Goal: Use online tool/utility: Utilize a website feature to perform a specific function

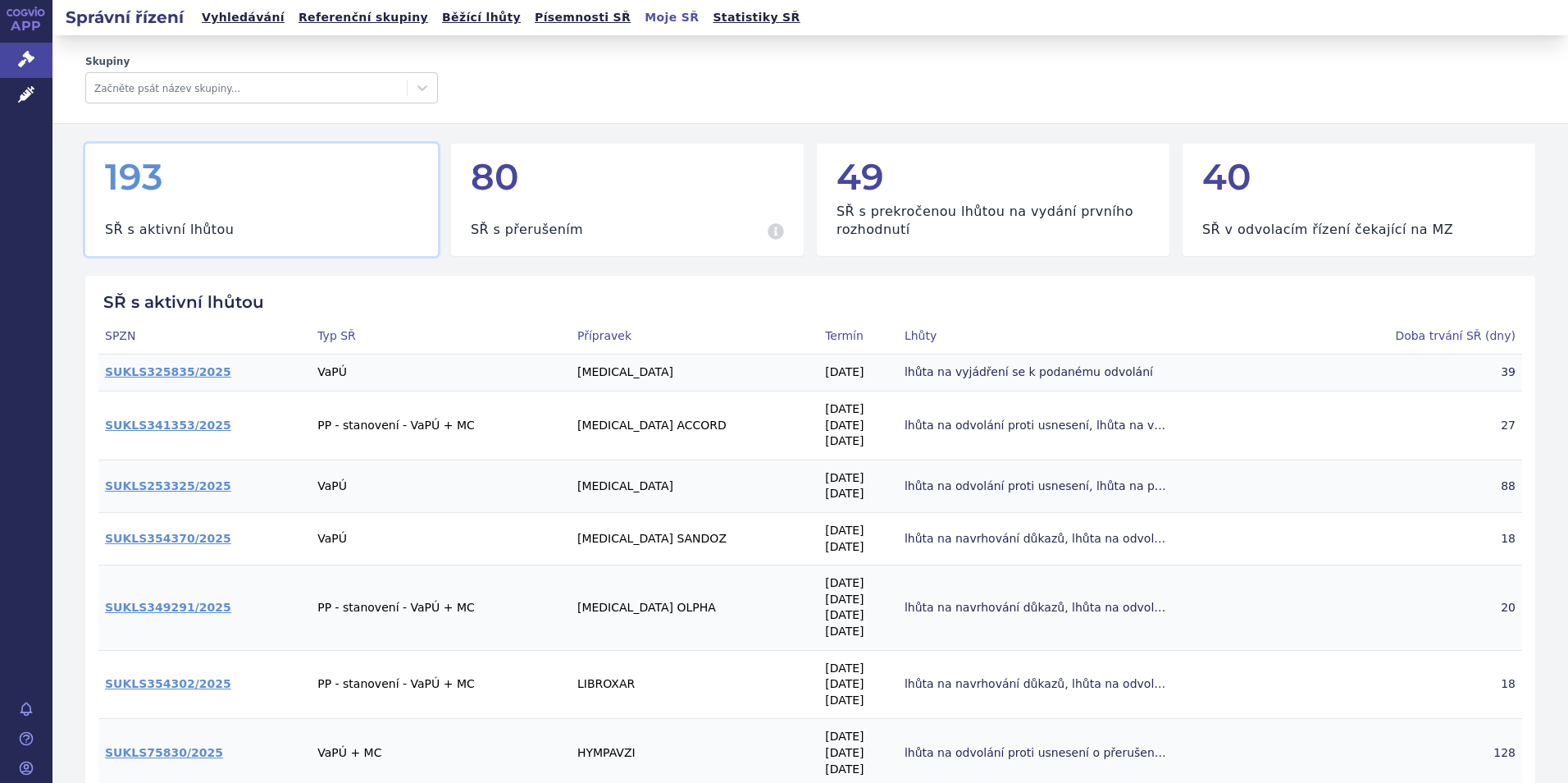
drag, startPoint x: 68, startPoint y: 92, endPoint x: 136, endPoint y: 66, distance: 72.8
click at [68, 92] on span "Léčivé přípravky" at bounding box center [118, 94] width 130 height 34
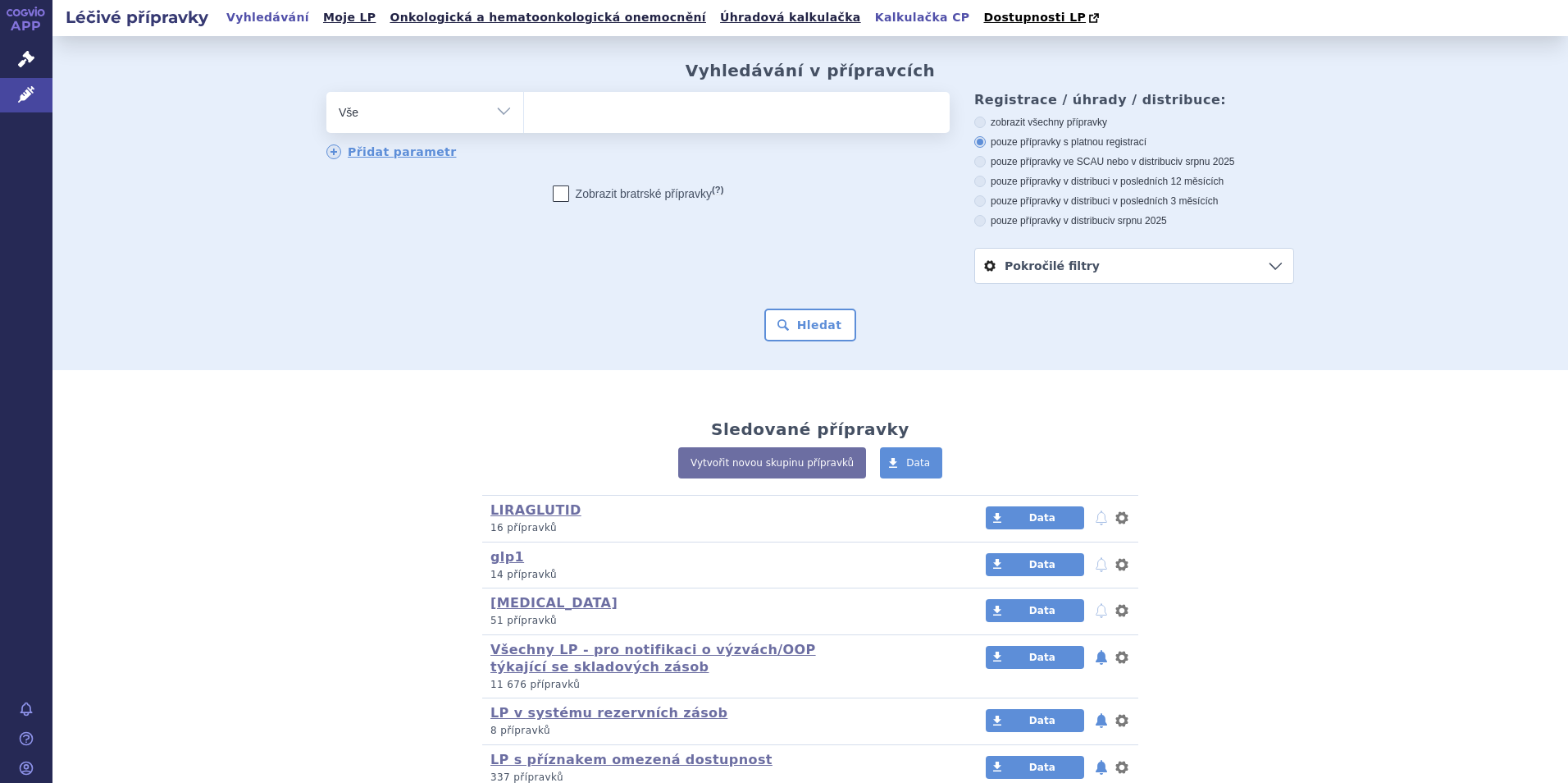
click at [870, 16] on link "Kalkulačka CP" at bounding box center [922, 17] width 105 height 22
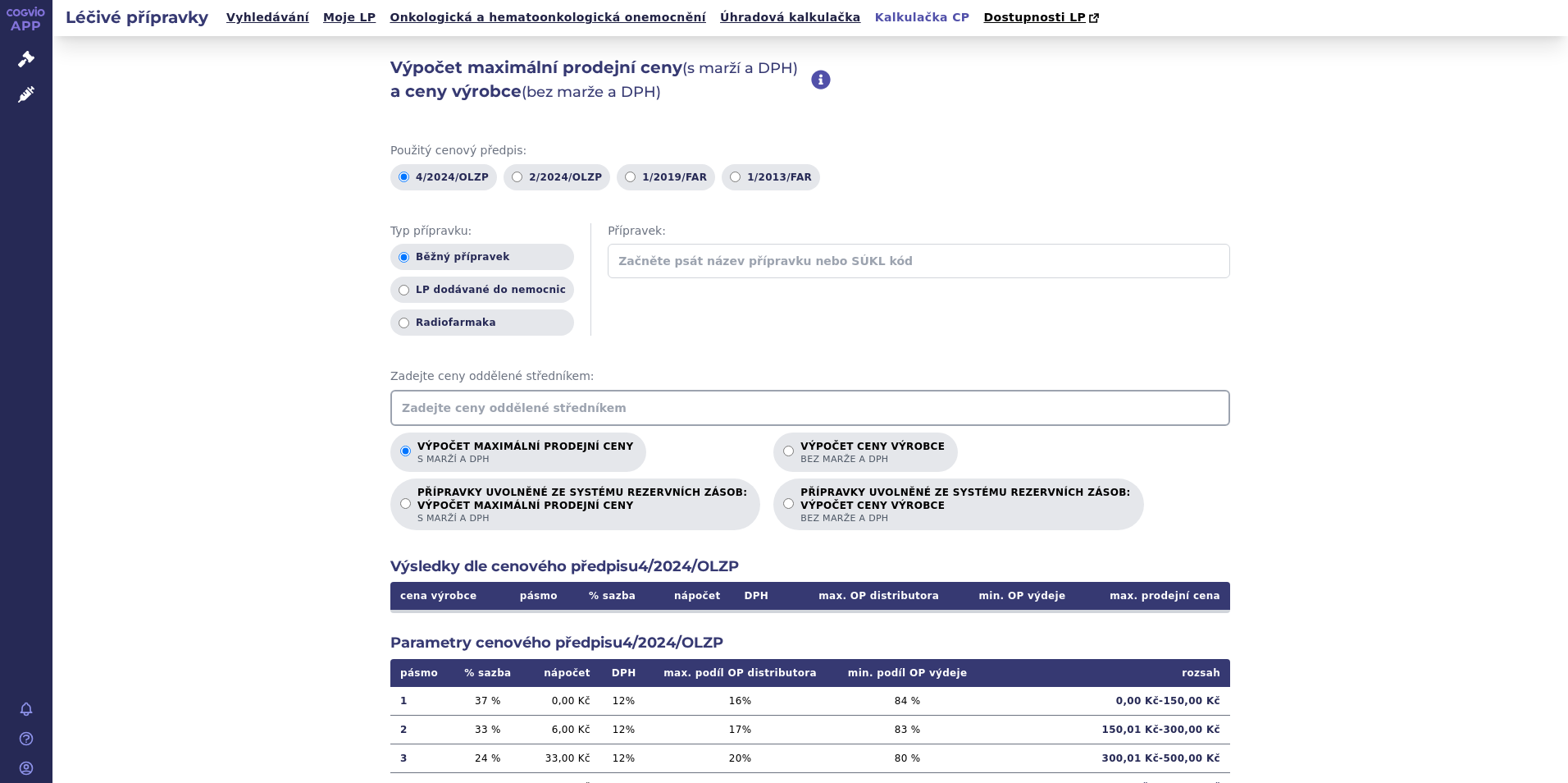
click at [533, 410] on input "text" at bounding box center [810, 407] width 840 height 36
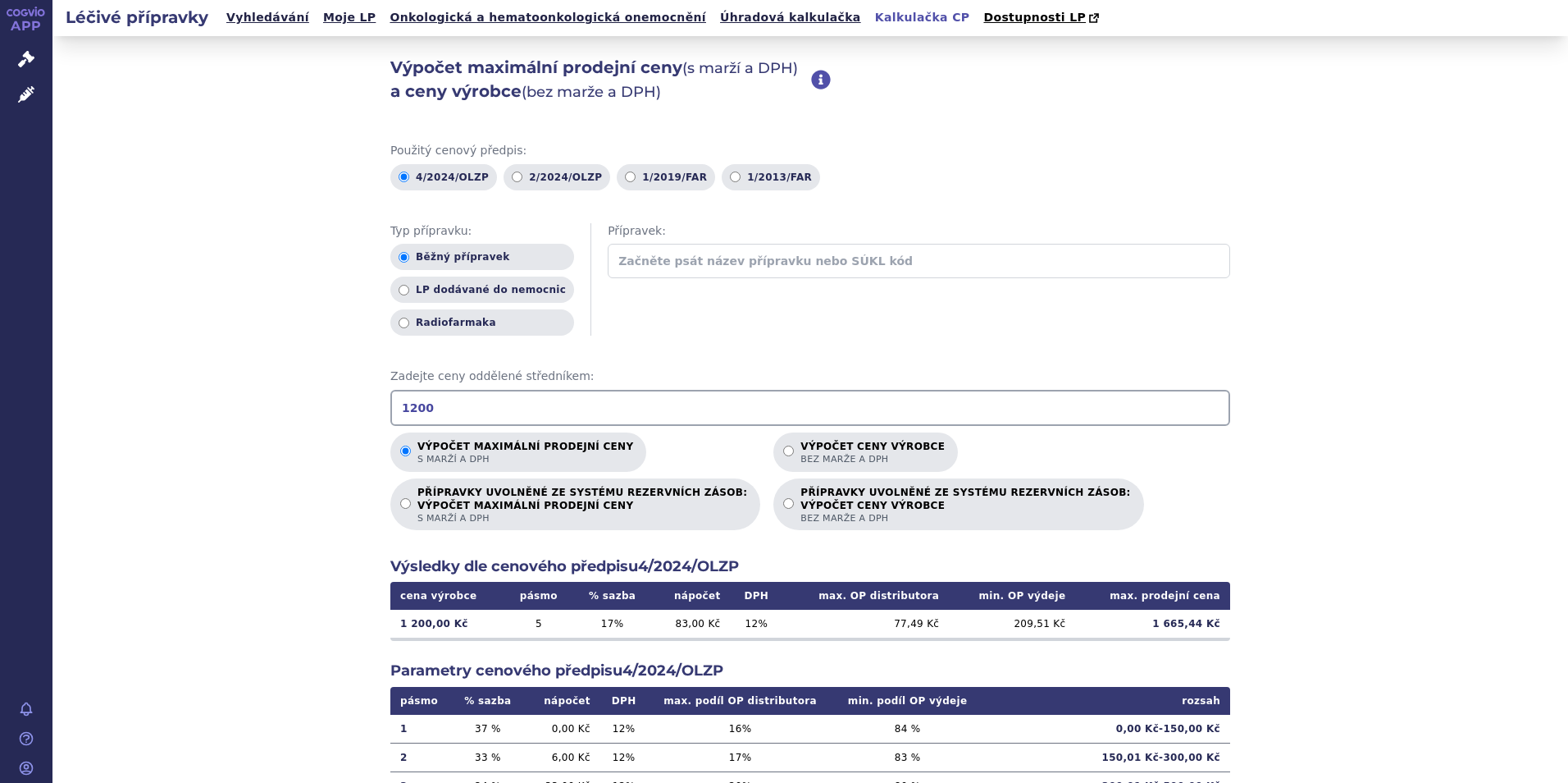
click at [1440, 530] on div "Výpočet maximální prodejní ceny (s marží a DPH) a ceny výrobce (bez marže a DPH…" at bounding box center [810, 514] width 1515 height 957
click at [408, 405] on input "1200" at bounding box center [810, 407] width 840 height 36
type input "1400"
